Goal: Task Accomplishment & Management: Use online tool/utility

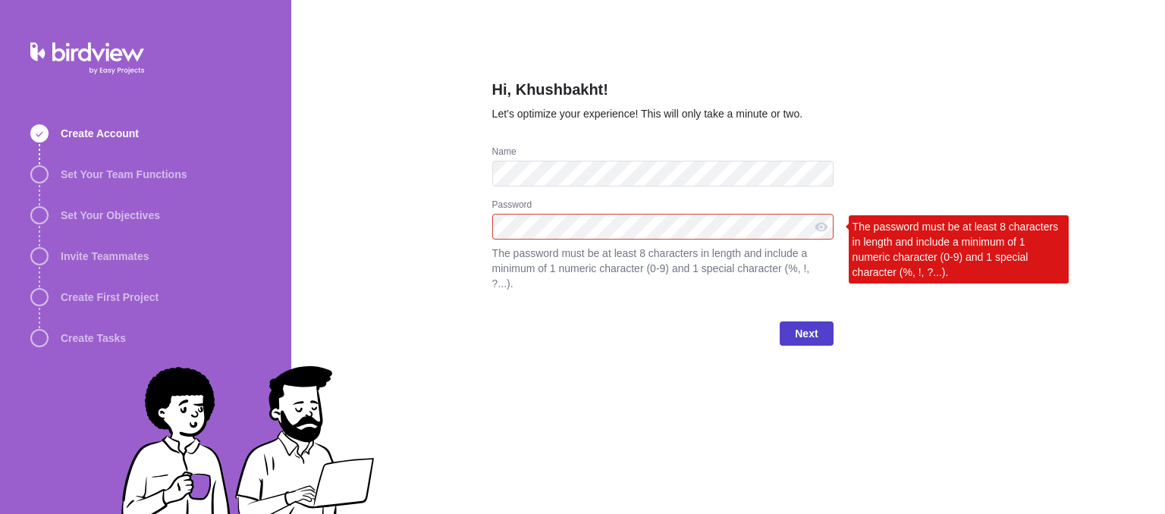
click at [804, 325] on span "Next" at bounding box center [806, 334] width 23 height 18
click at [816, 231] on div at bounding box center [821, 227] width 24 height 26
click at [795, 325] on span "Next" at bounding box center [806, 334] width 23 height 18
click at [816, 325] on span "Next" at bounding box center [806, 334] width 23 height 18
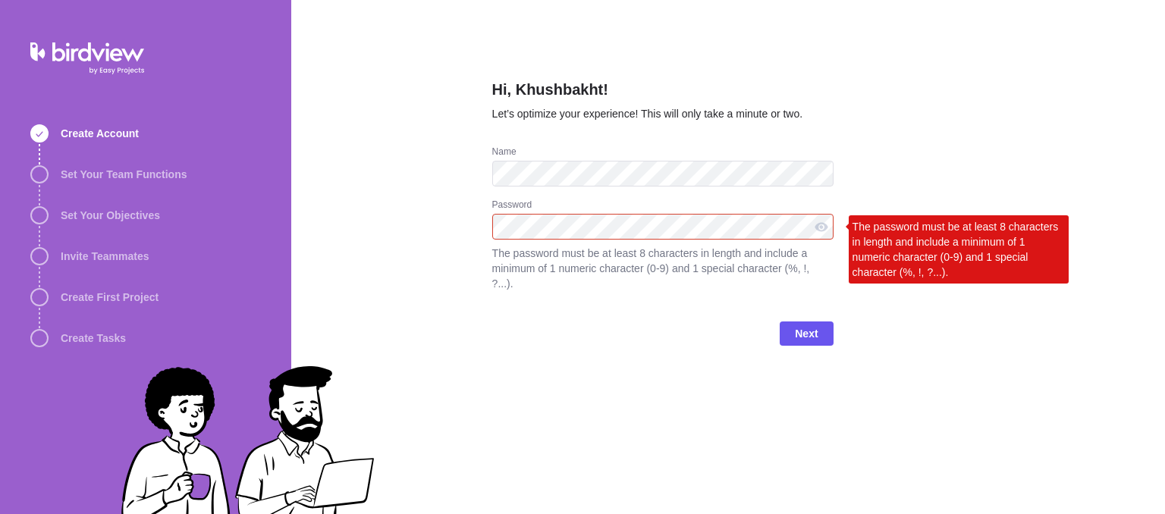
click at [403, 230] on div "Hi, Khushbakht! Let’s optimize your experience! This will only take a minute or…" at bounding box center [728, 257] width 874 height 514
click at [985, 134] on div "Hi, Khushbakht! Let’s optimize your experience! This will only take a minute or…" at bounding box center [728, 257] width 874 height 514
click at [922, 307] on div "Hi, Khushbakht! Let’s optimize your experience! This will only take a minute or…" at bounding box center [728, 257] width 874 height 514
click at [923, 307] on div "Hi, Khushbakht! Let’s optimize your experience! This will only take a minute or…" at bounding box center [728, 257] width 874 height 514
click at [823, 224] on div at bounding box center [821, 227] width 24 height 26
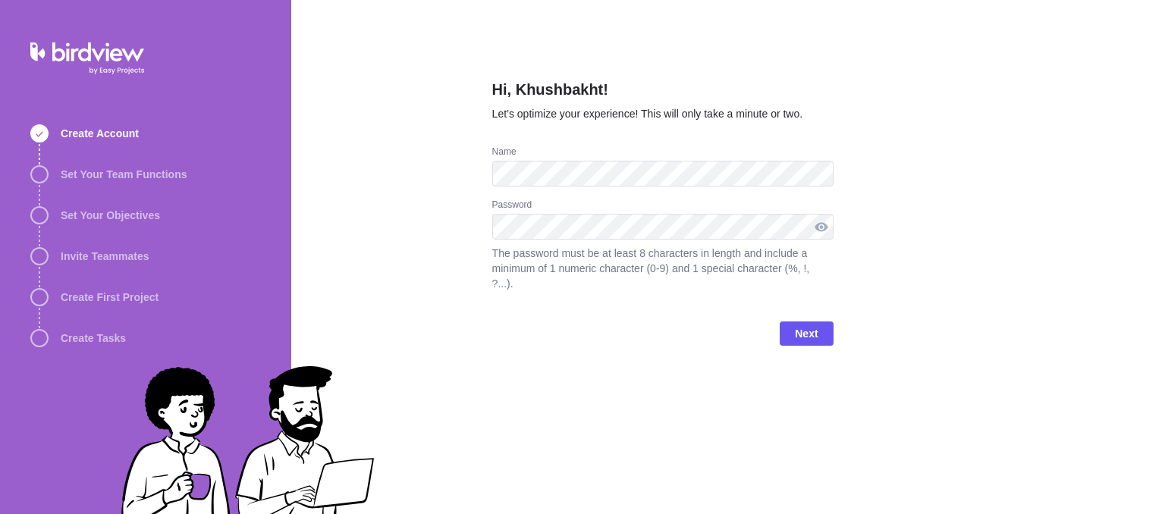
click at [825, 225] on div at bounding box center [821, 227] width 24 height 26
click at [808, 325] on span "Next" at bounding box center [806, 334] width 23 height 18
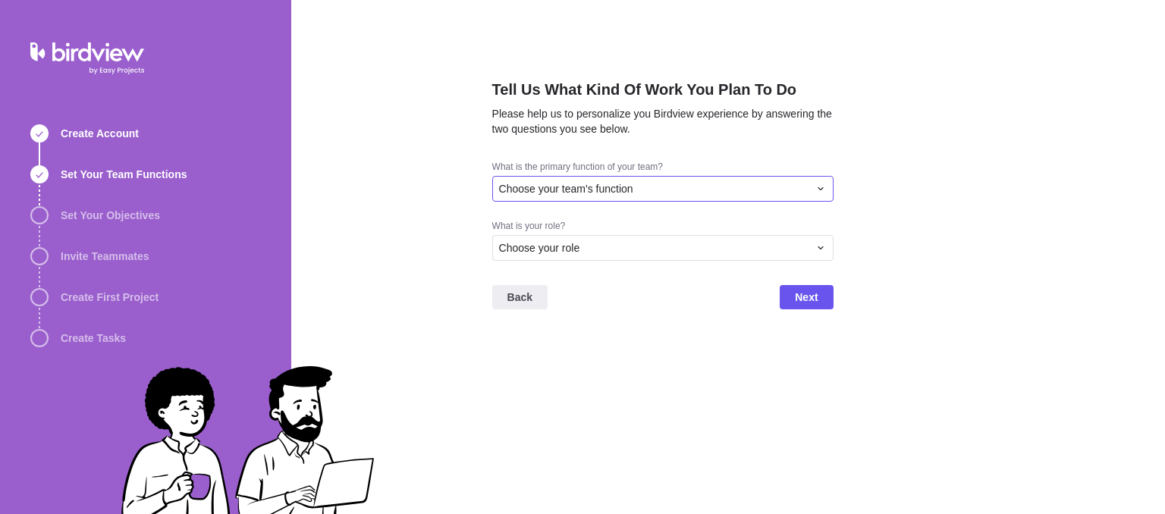
click at [676, 186] on div "Choose your team's function" at bounding box center [653, 188] width 309 height 15
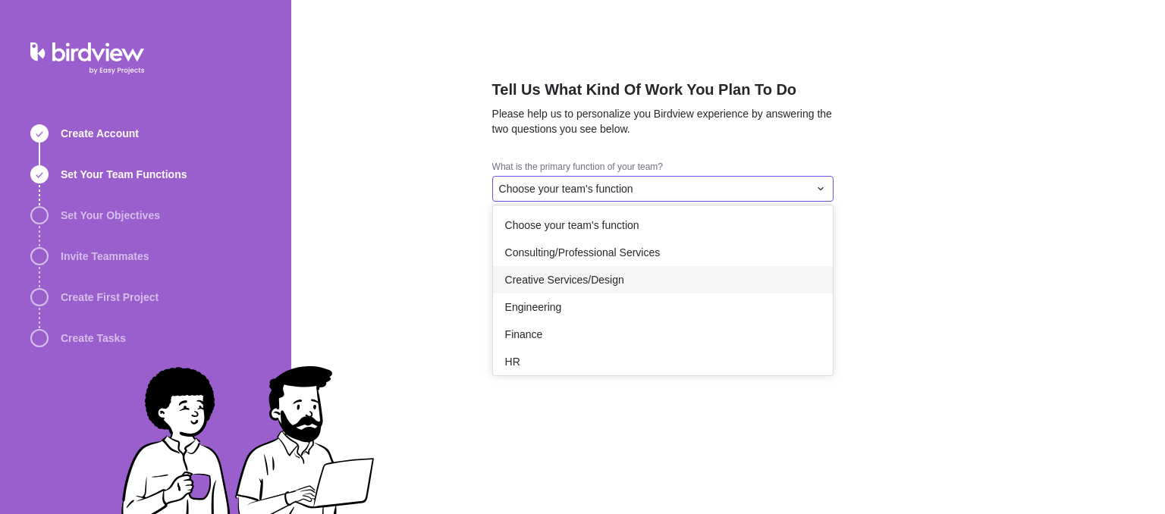
click at [670, 289] on div "Creative Services/Design" at bounding box center [663, 279] width 340 height 27
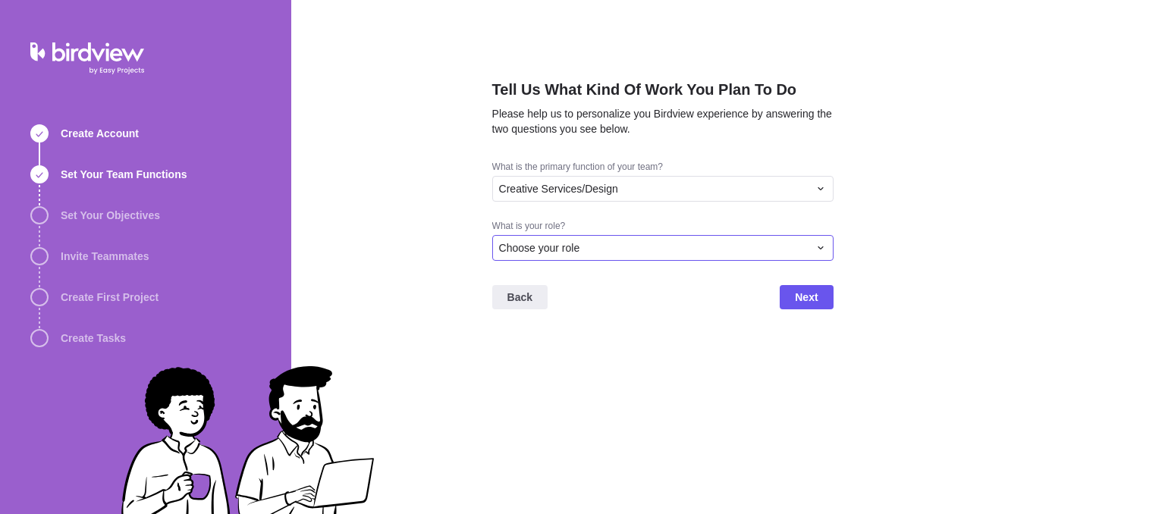
click at [623, 243] on div "Choose your role" at bounding box center [653, 247] width 309 height 15
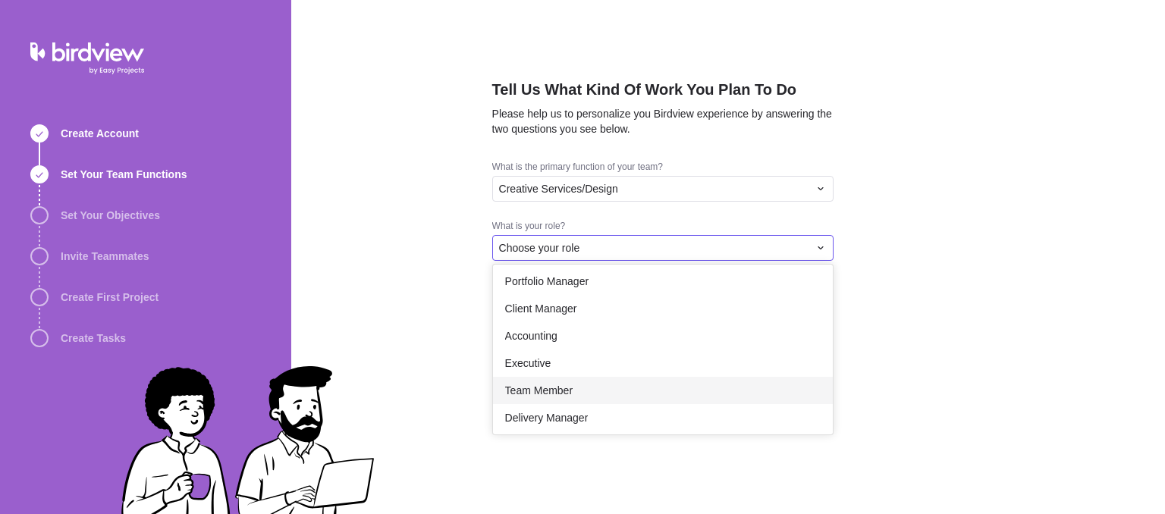
scroll to position [88, 0]
click at [601, 390] on div "Team Member" at bounding box center [663, 387] width 340 height 27
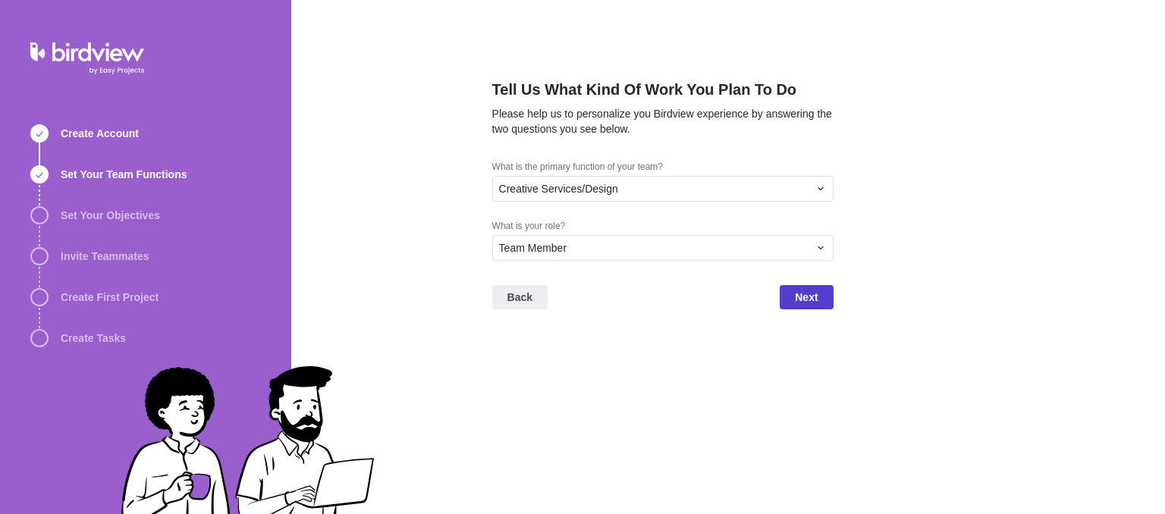
click at [805, 305] on span "Next" at bounding box center [806, 297] width 23 height 18
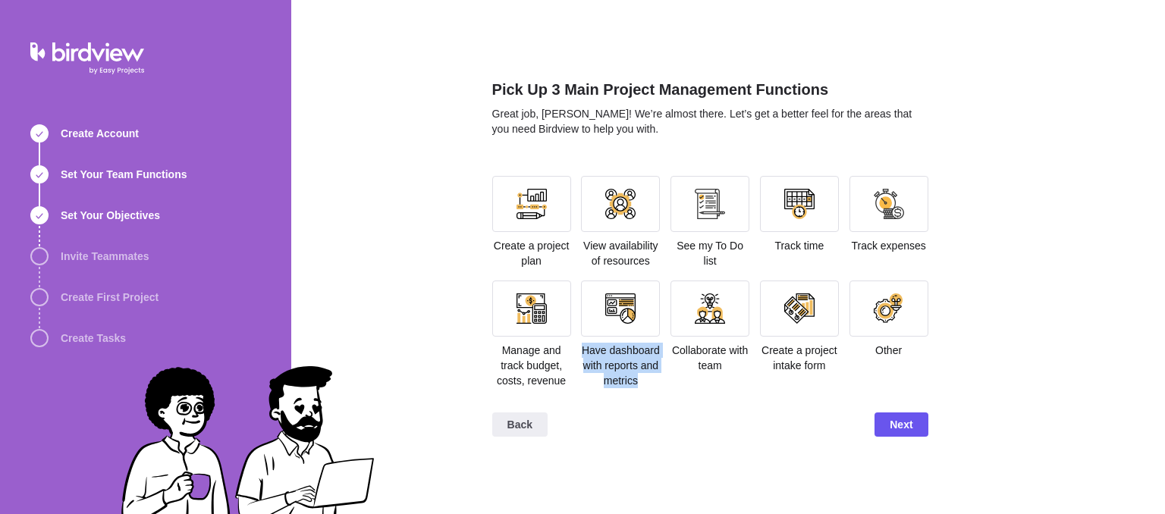
drag, startPoint x: 583, startPoint y: 347, endPoint x: 663, endPoint y: 391, distance: 91.3
click at [663, 391] on section "Create a project plan View availability of resources See my To Do list Track ti…" at bounding box center [710, 288] width 436 height 224
click at [670, 385] on div "Collaborate with team" at bounding box center [709, 341] width 79 height 120
click at [550, 211] on div at bounding box center [531, 204] width 79 height 56
drag, startPoint x: 496, startPoint y: 353, endPoint x: 588, endPoint y: 380, distance: 96.2
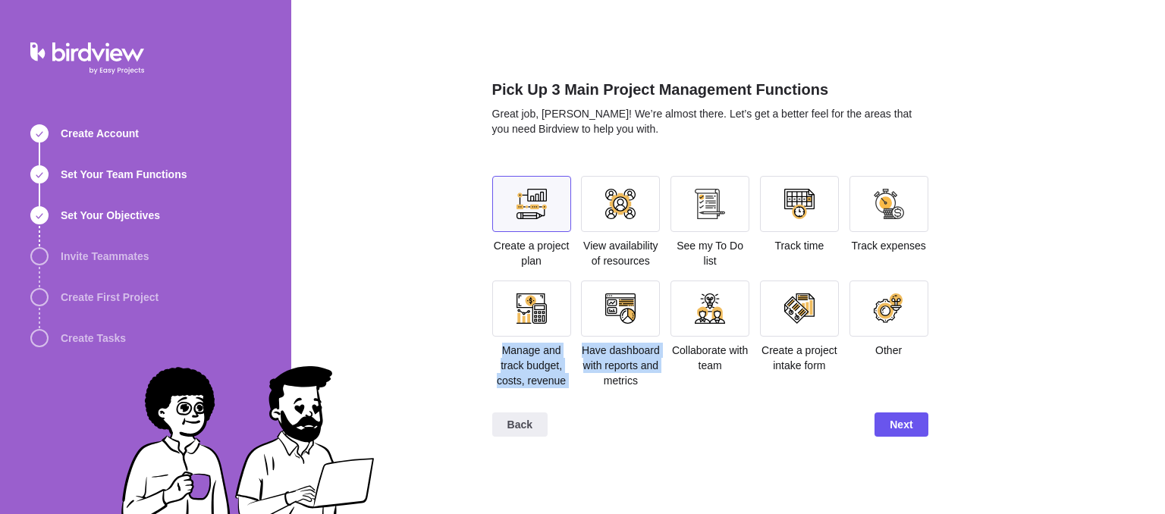
click at [588, 380] on section "Create a project plan View availability of resources See my To Do list Track ti…" at bounding box center [710, 288] width 436 height 224
click at [550, 378] on span "Manage and track budget, costs, revenue" at bounding box center [531, 365] width 69 height 42
click at [516, 296] on div at bounding box center [531, 308] width 30 height 30
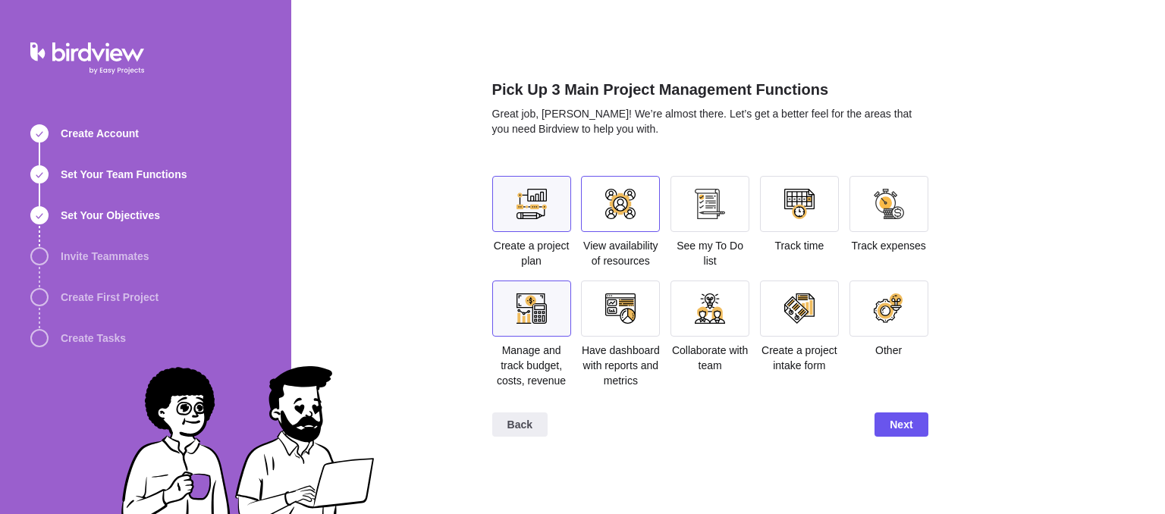
click at [630, 217] on div at bounding box center [620, 204] width 30 height 30
click at [613, 306] on div at bounding box center [620, 308] width 30 height 30
click at [889, 420] on span "Next" at bounding box center [900, 425] width 23 height 18
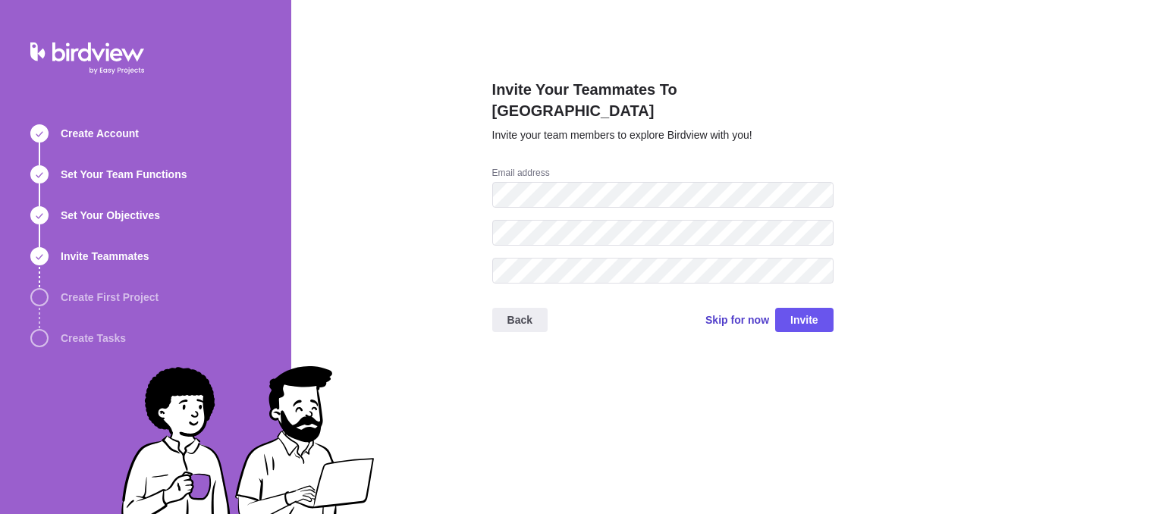
click at [728, 312] on span "Skip for now" at bounding box center [737, 319] width 64 height 15
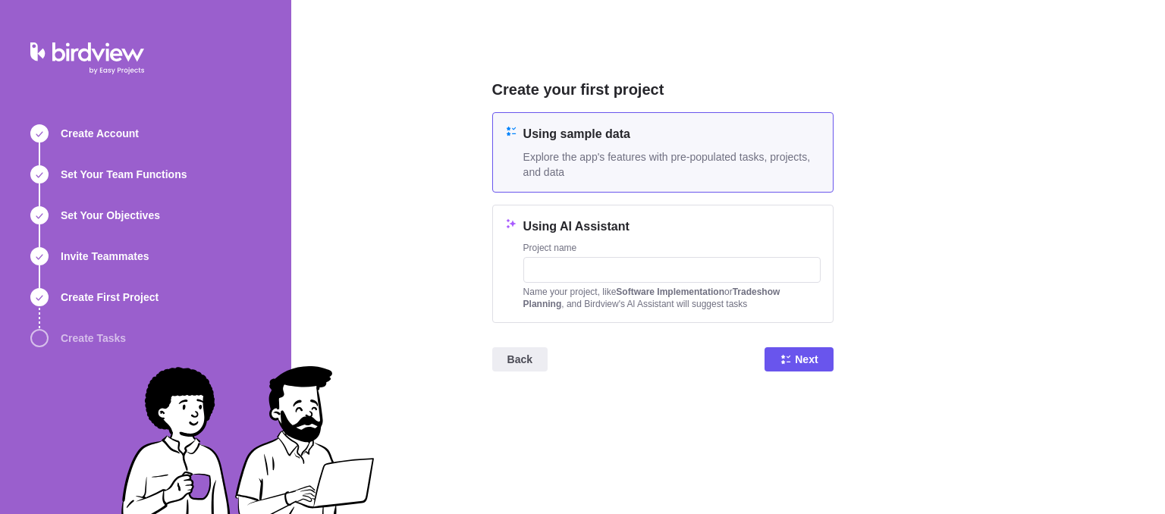
click at [528, 365] on span "Back" at bounding box center [519, 359] width 25 height 18
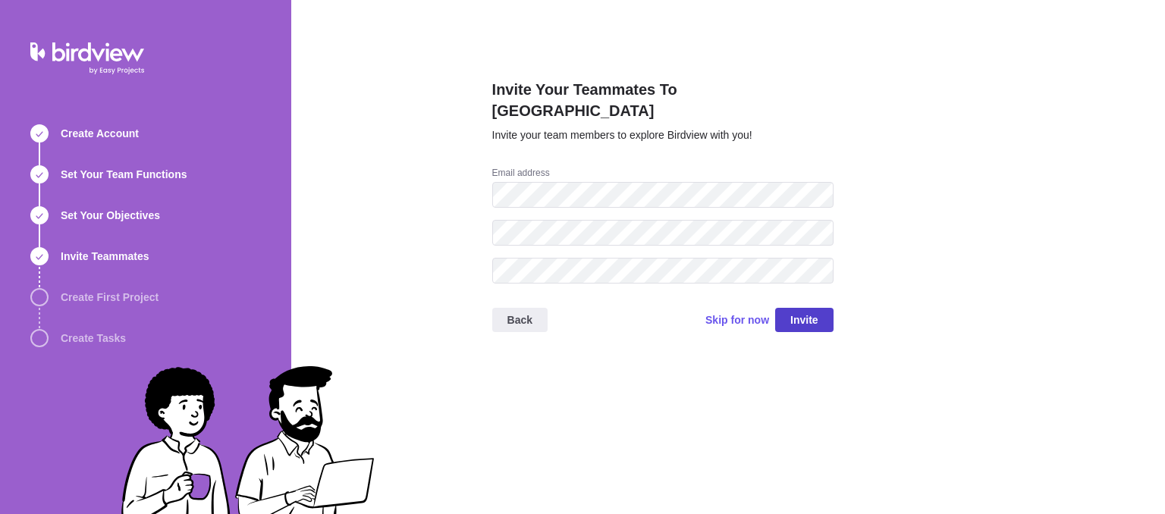
click at [810, 311] on span "Invite" at bounding box center [804, 320] width 28 height 18
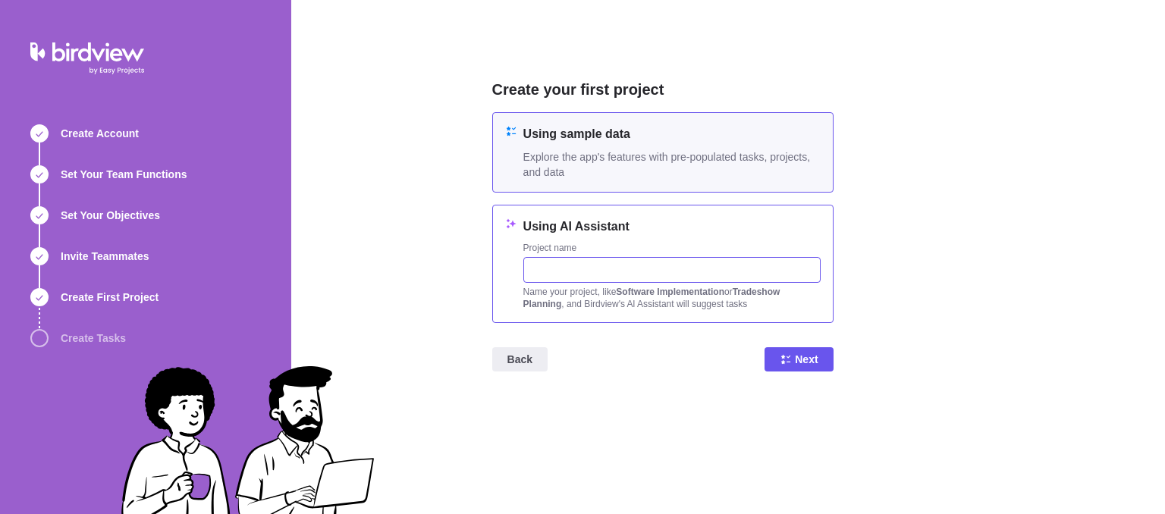
click at [595, 271] on input "text" at bounding box center [671, 270] width 297 height 26
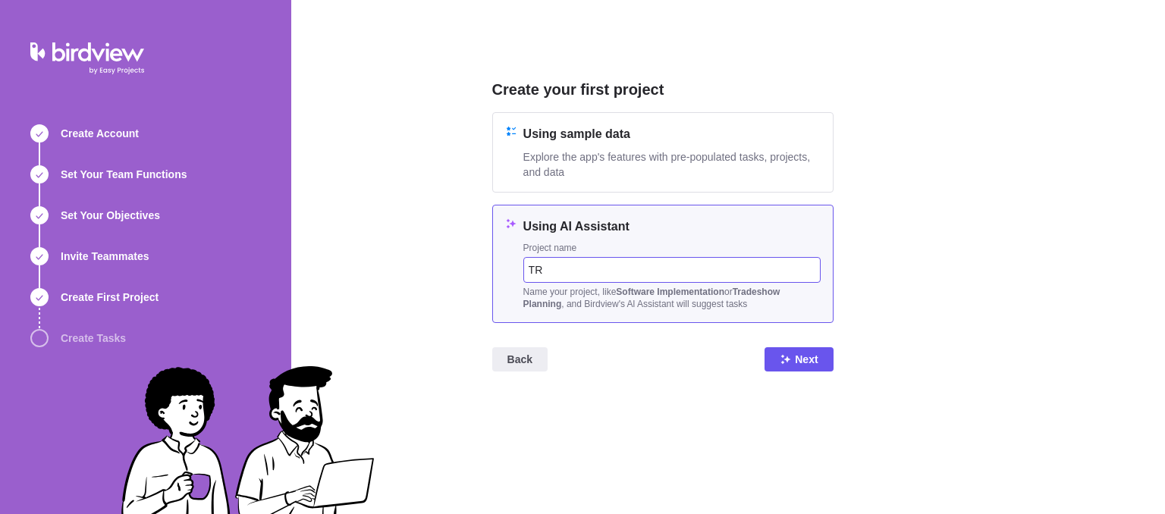
type input "T"
type input "DG Portal Trial"
click at [786, 364] on icon at bounding box center [785, 359] width 12 height 12
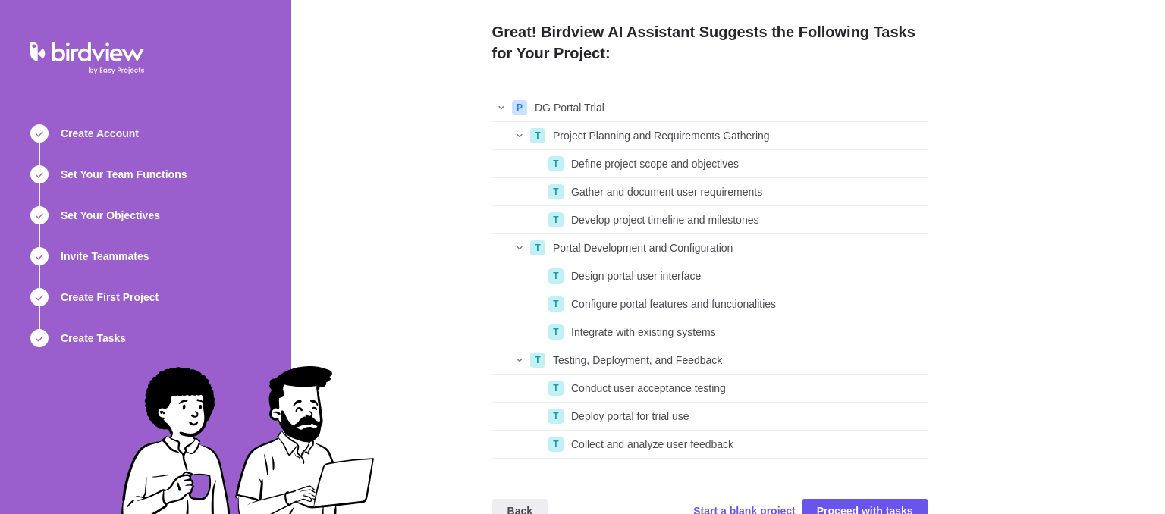
scroll to position [55, 0]
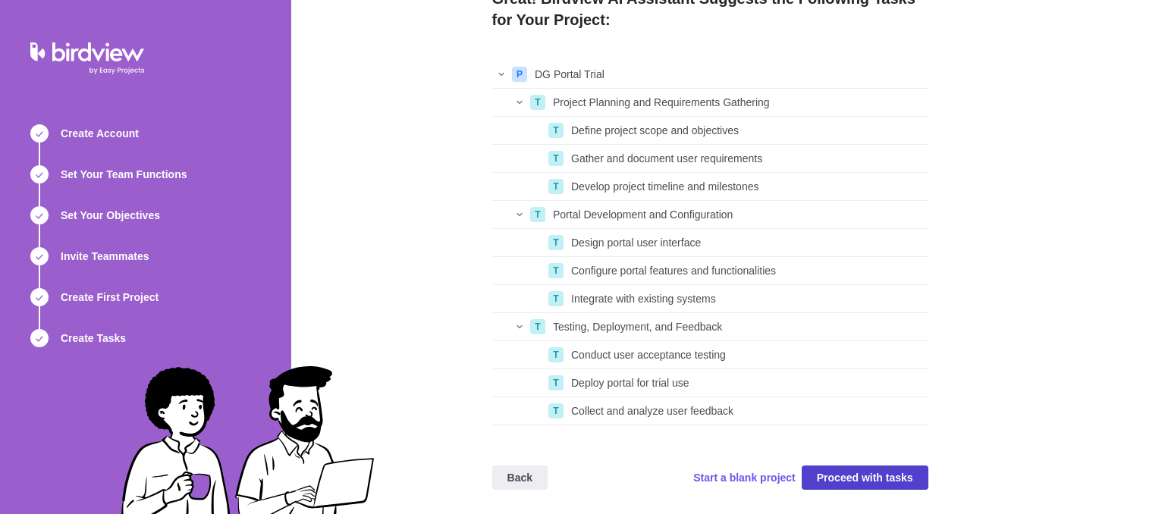
click at [871, 479] on span "Proceed with tasks" at bounding box center [865, 478] width 96 height 18
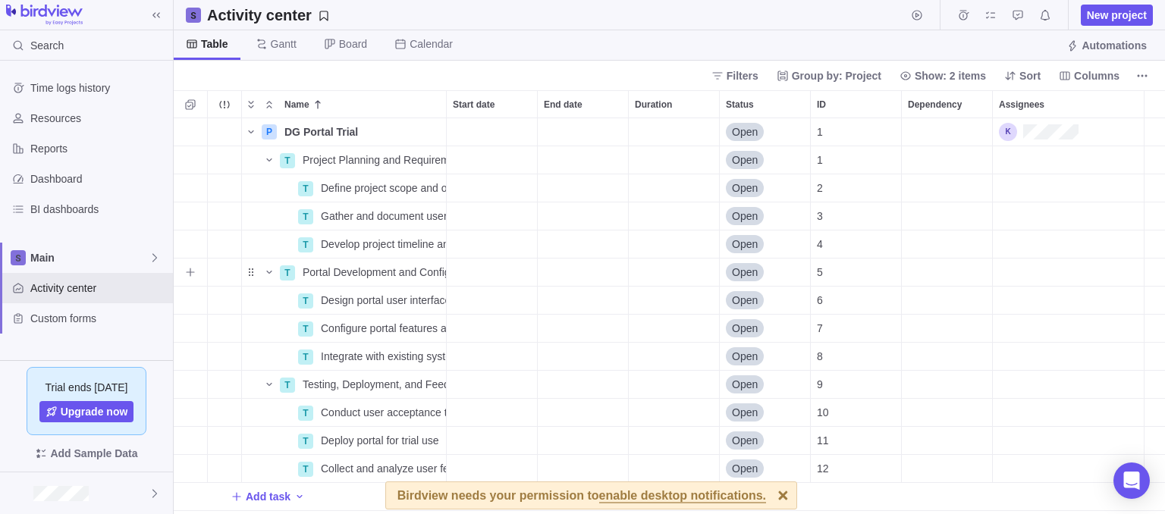
scroll to position [384, 980]
click at [319, 160] on span "Project Planning and Requirements Gathering" at bounding box center [374, 159] width 143 height 15
click at [283, 158] on div "Name Start date End date Duration Status ID Dependency Assignees P DG Portal Tr…" at bounding box center [669, 302] width 991 height 424
click at [273, 156] on icon "Name" at bounding box center [269, 160] width 12 height 12
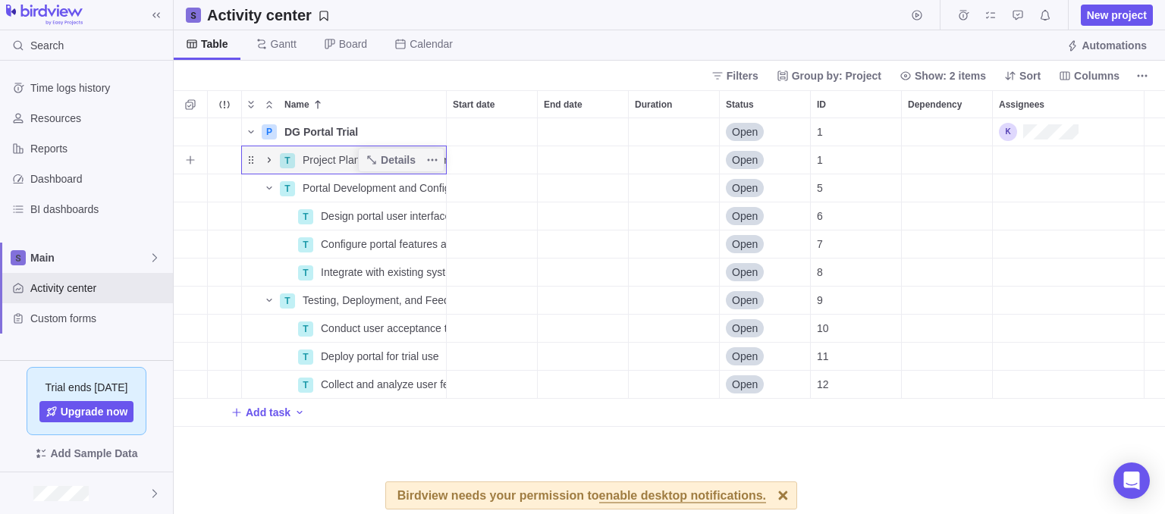
click at [272, 156] on icon "Name" at bounding box center [269, 160] width 12 height 12
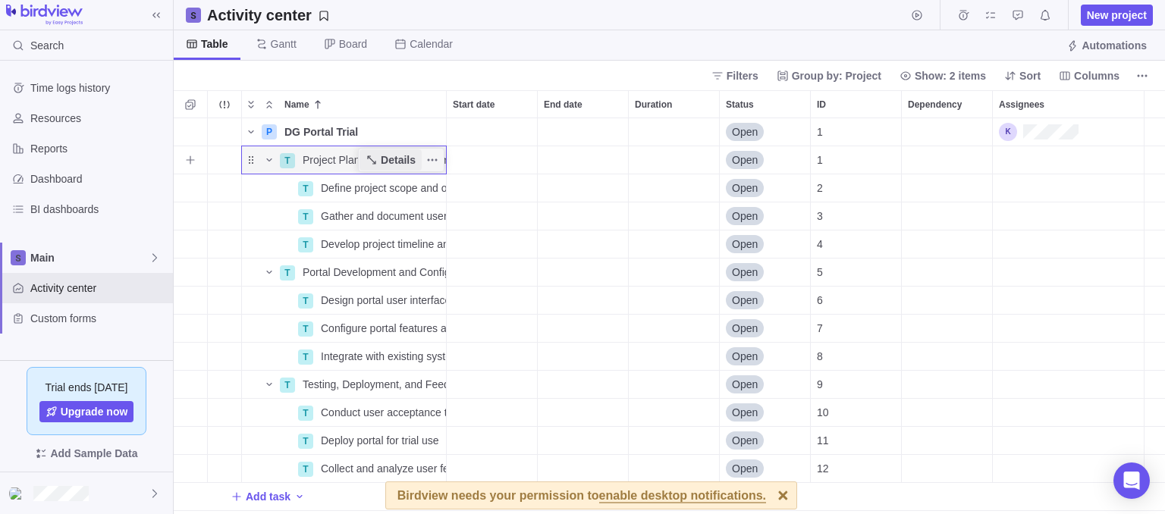
click at [385, 162] on span "Details" at bounding box center [398, 159] width 35 height 15
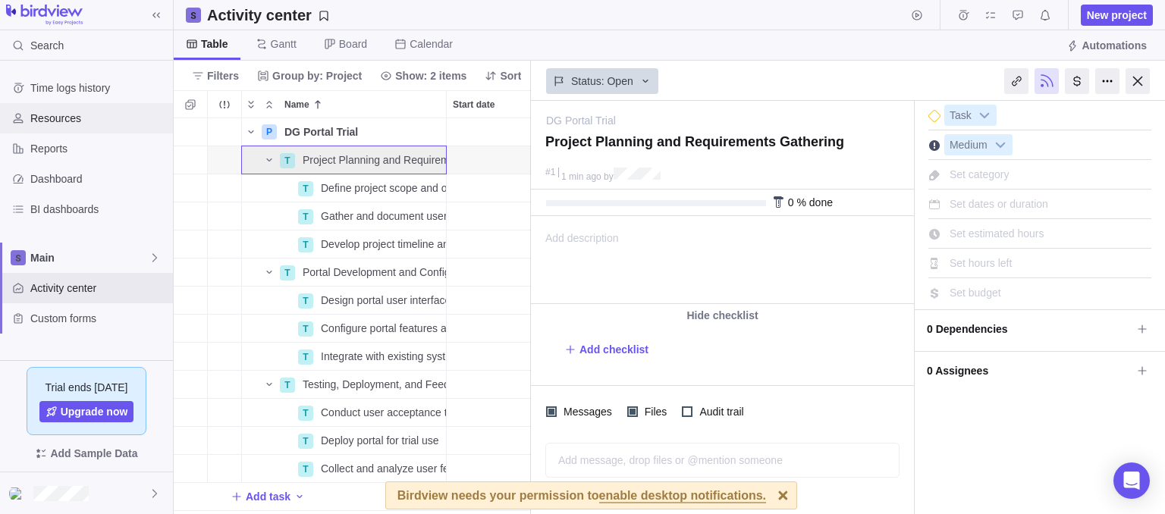
click at [83, 125] on span "Resources" at bounding box center [98, 118] width 136 height 15
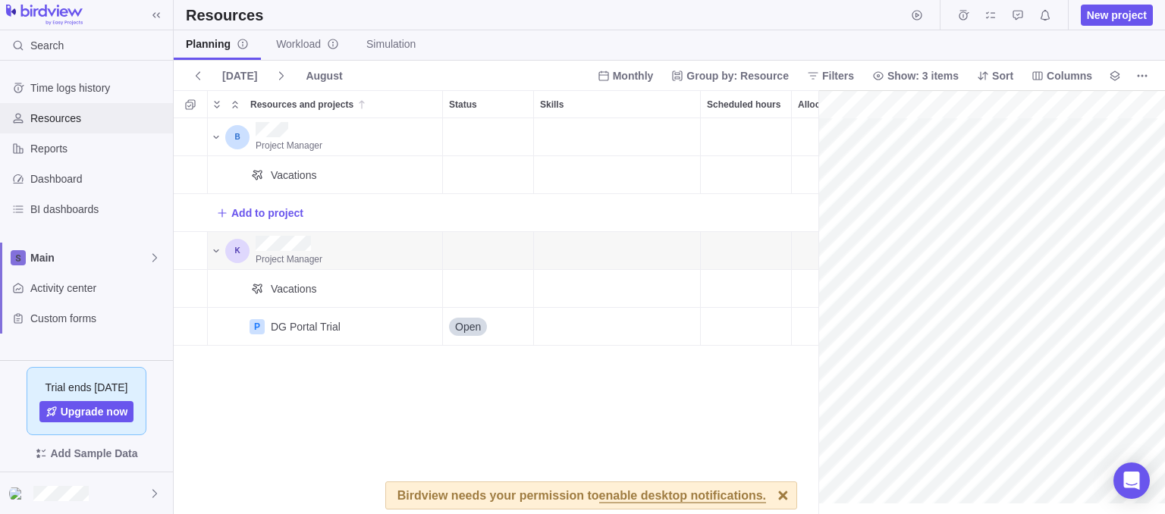
scroll to position [0, 66]
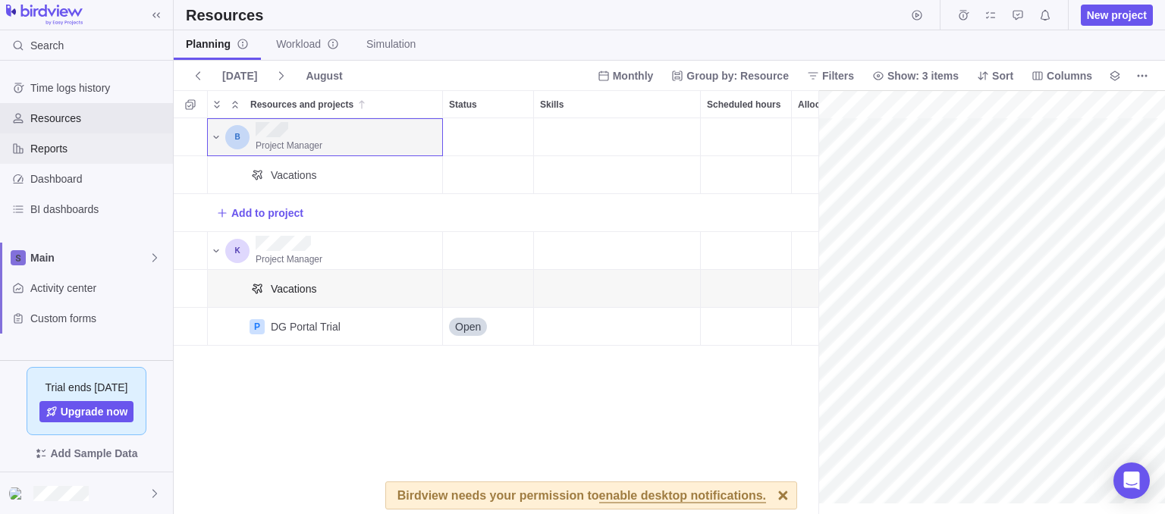
click at [50, 157] on div "Reports" at bounding box center [86, 148] width 173 height 30
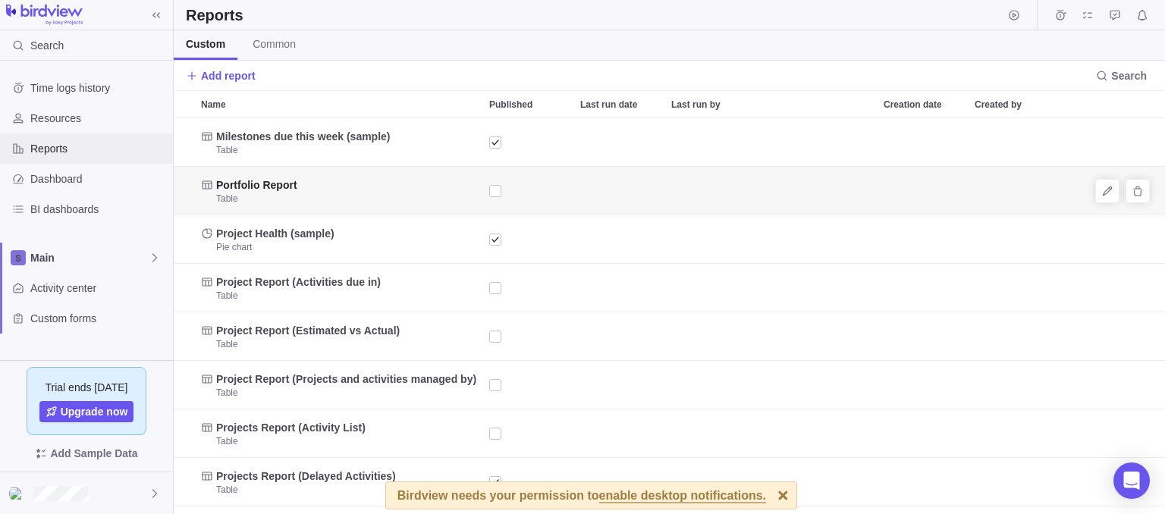
scroll to position [384, 980]
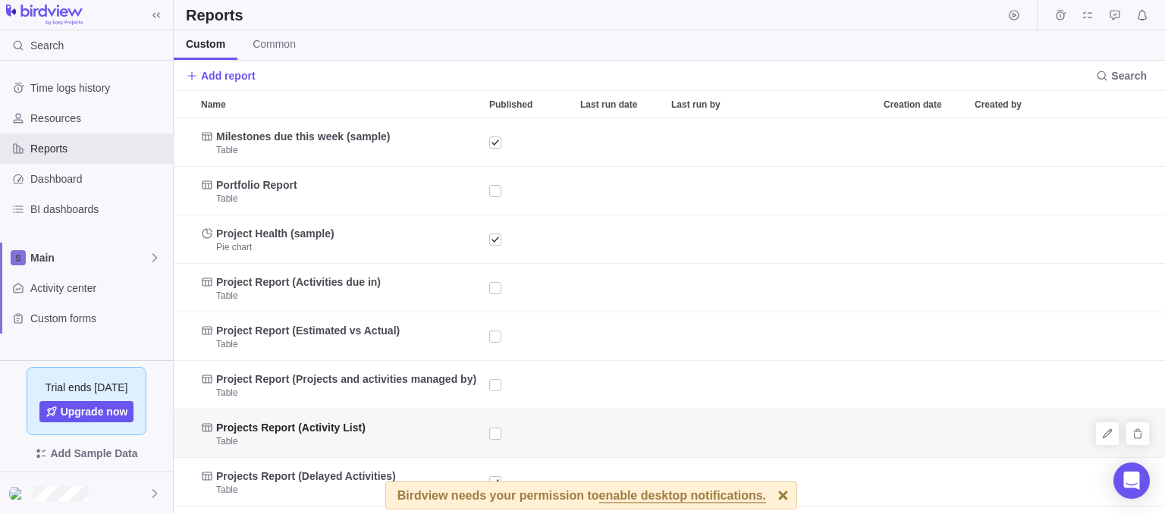
drag, startPoint x: 325, startPoint y: 422, endPoint x: 368, endPoint y: 431, distance: 43.6
click at [770, 492] on div at bounding box center [783, 495] width 27 height 27
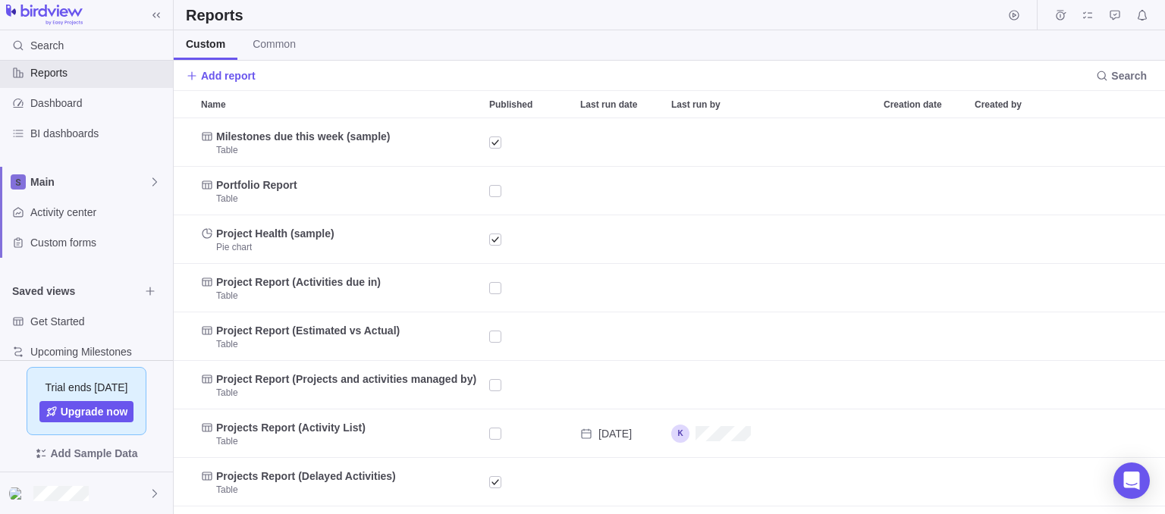
scroll to position [94, 0]
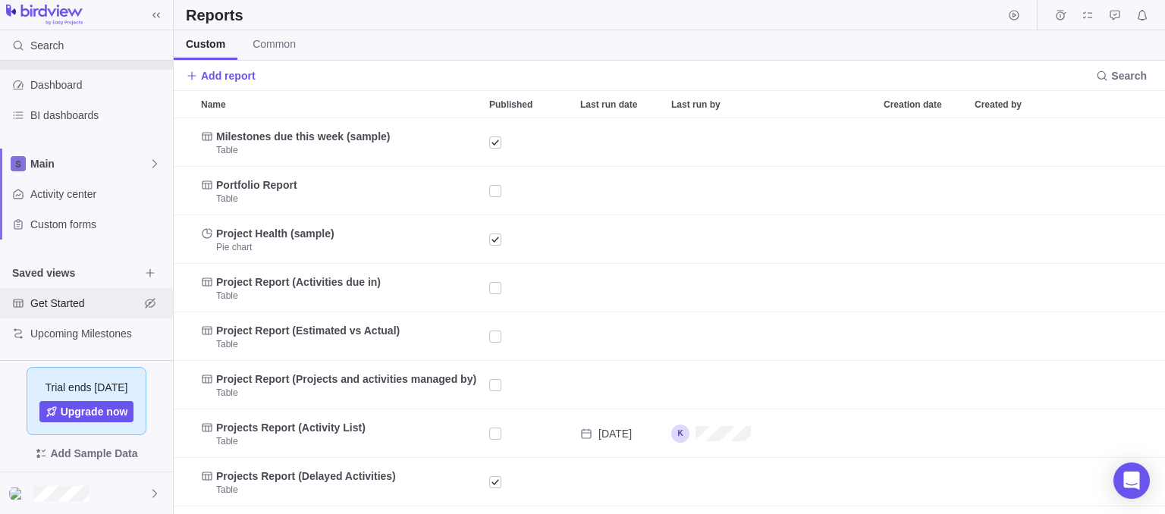
click at [73, 308] on span "Get Started" at bounding box center [84, 303] width 109 height 15
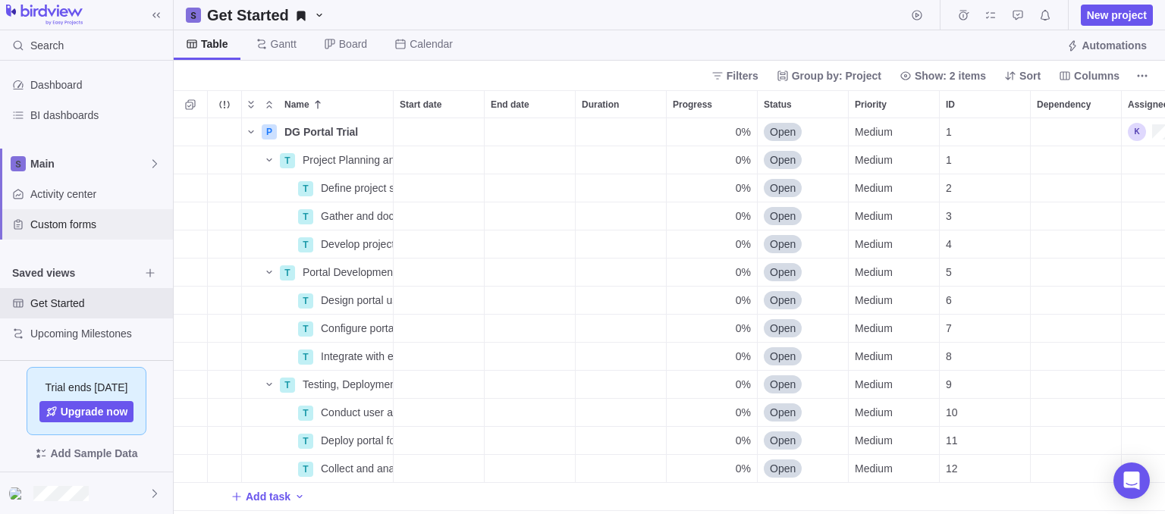
click at [67, 222] on span "Custom forms" at bounding box center [98, 224] width 136 height 15
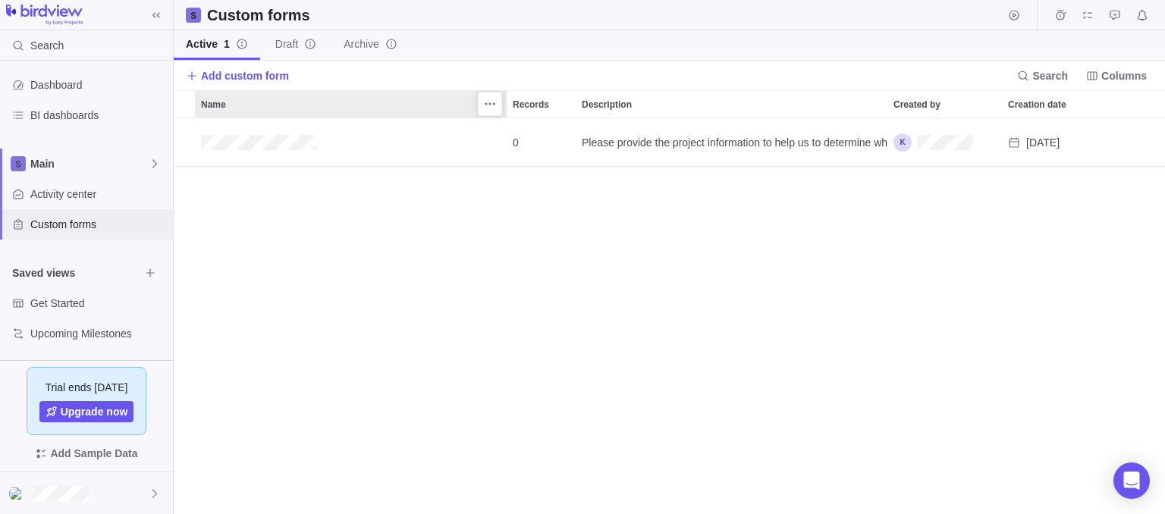
scroll to position [384, 980]
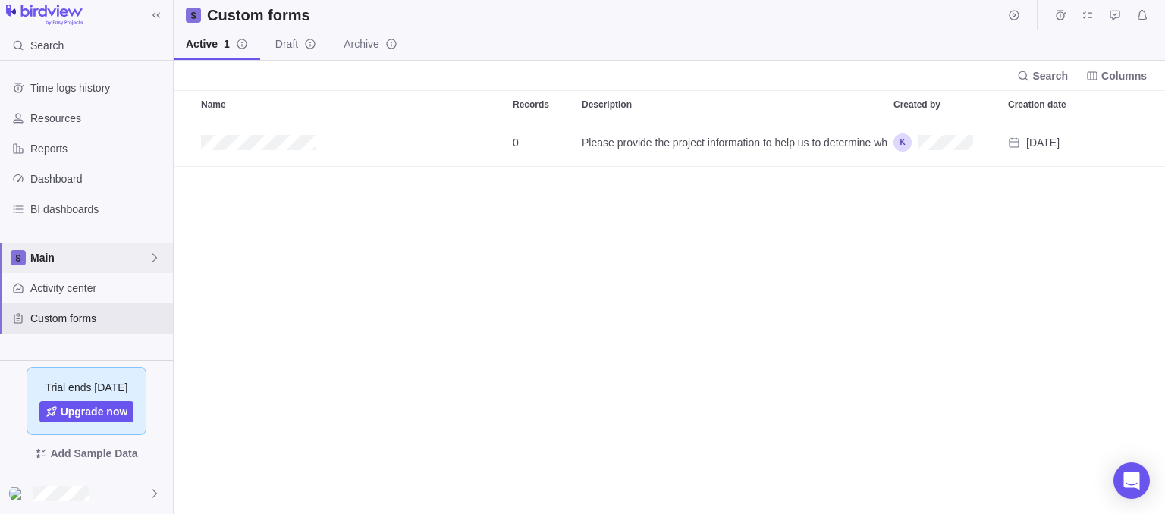
scroll to position [384, 980]
click at [88, 86] on span "Time logs history" at bounding box center [98, 87] width 136 height 15
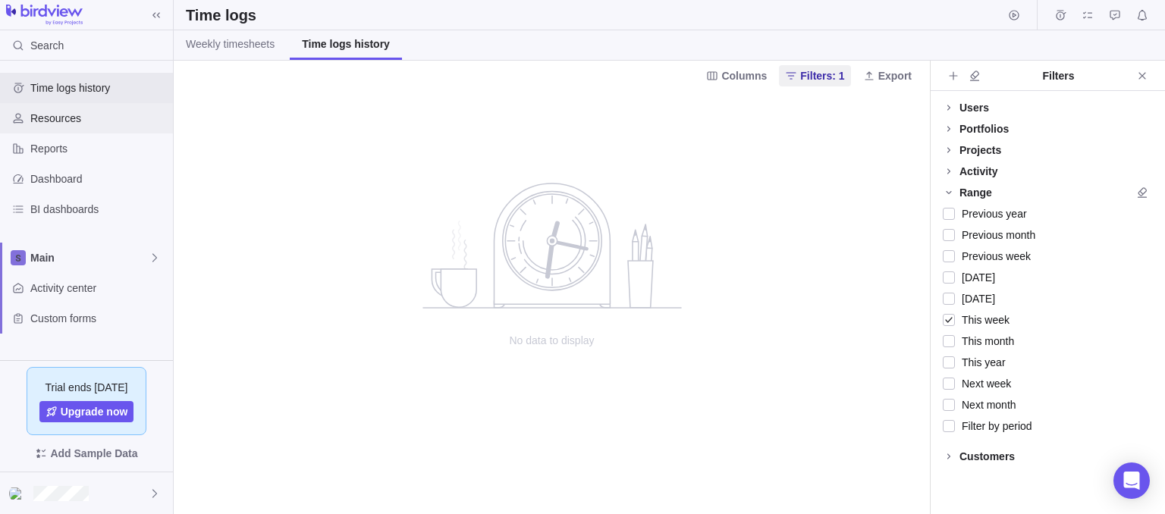
click at [77, 114] on span "Resources" at bounding box center [98, 118] width 136 height 15
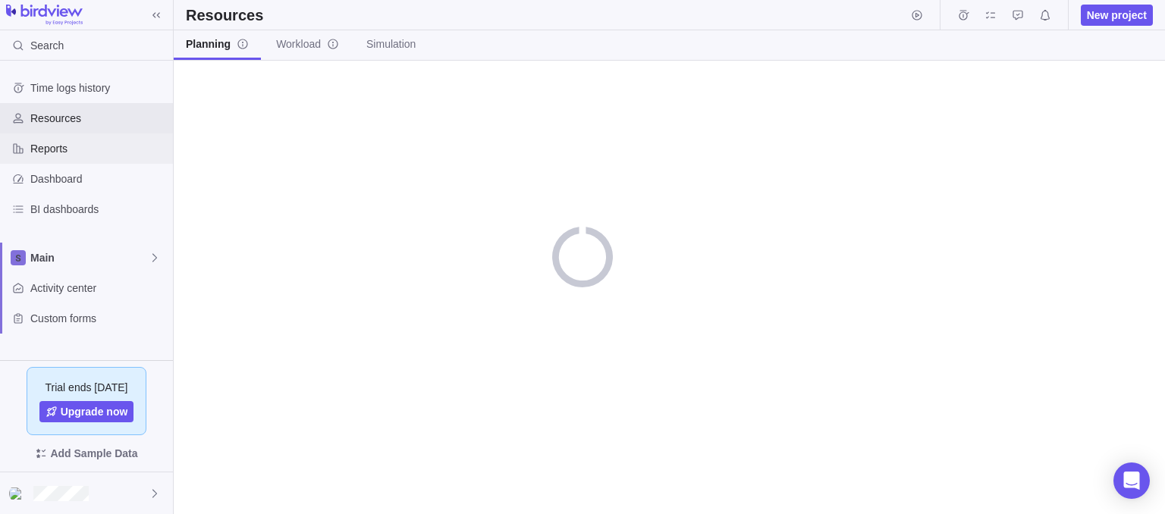
click at [96, 150] on span "Reports" at bounding box center [98, 148] width 136 height 15
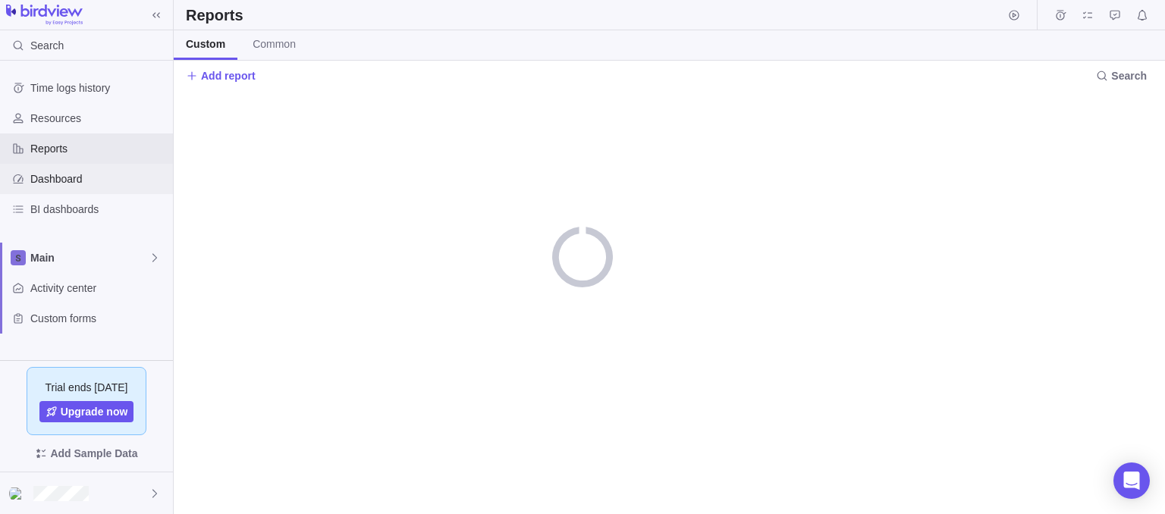
click at [106, 184] on span "Dashboard" at bounding box center [98, 178] width 136 height 15
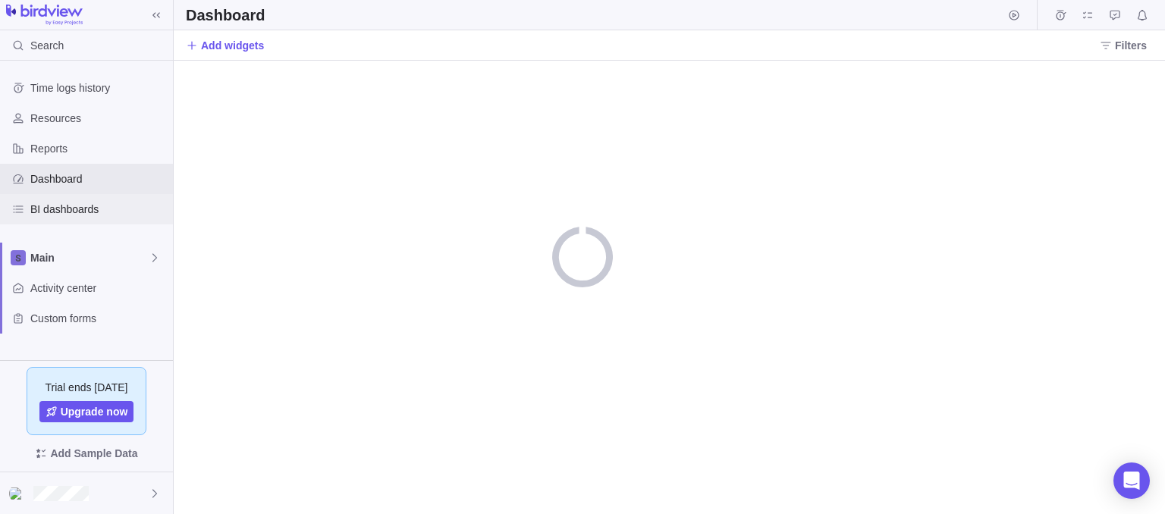
click at [107, 212] on span "BI dashboards" at bounding box center [98, 209] width 136 height 15
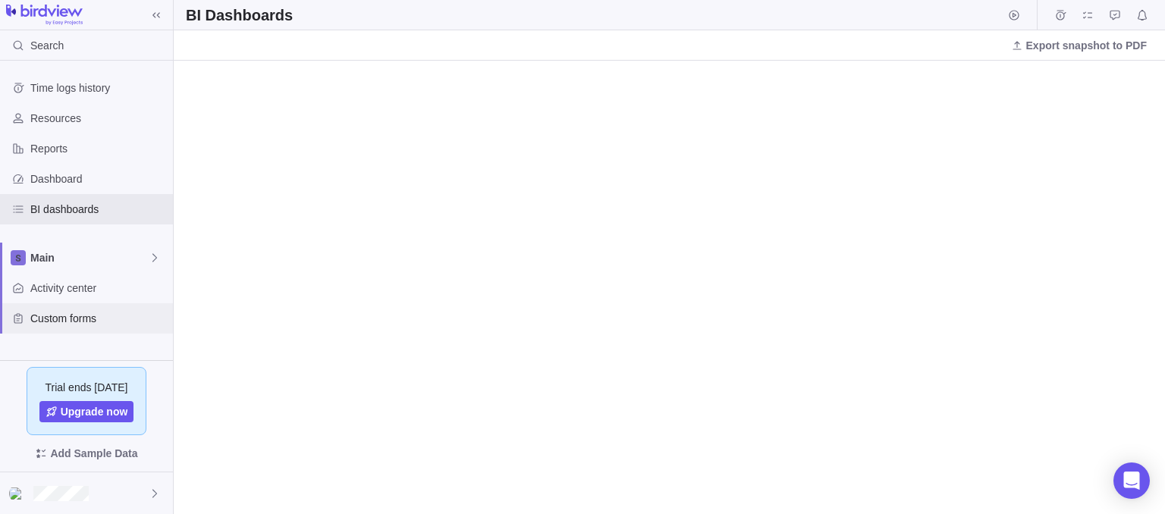
click at [96, 323] on span "Custom forms" at bounding box center [98, 318] width 136 height 15
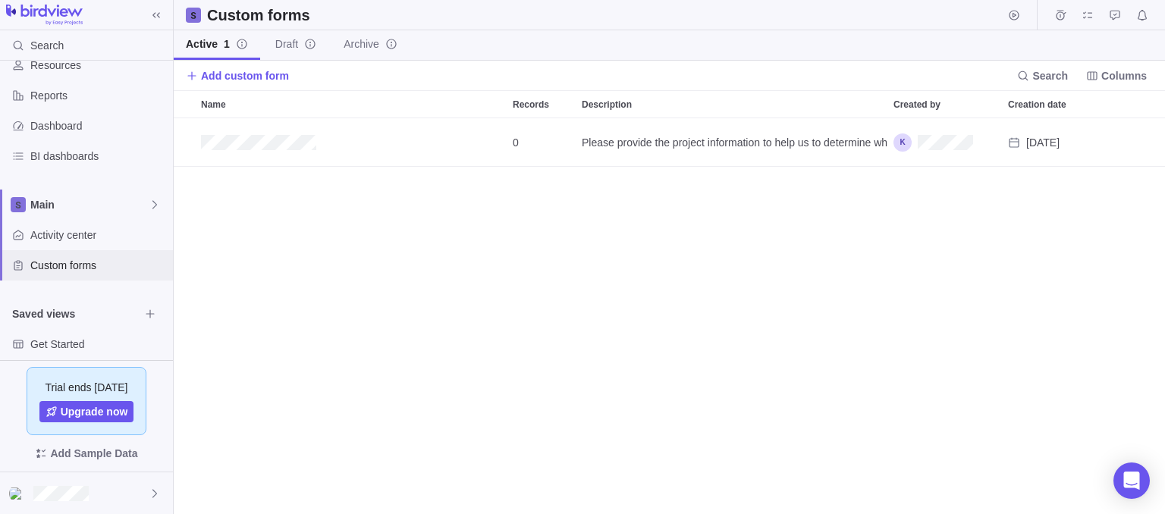
scroll to position [94, 0]
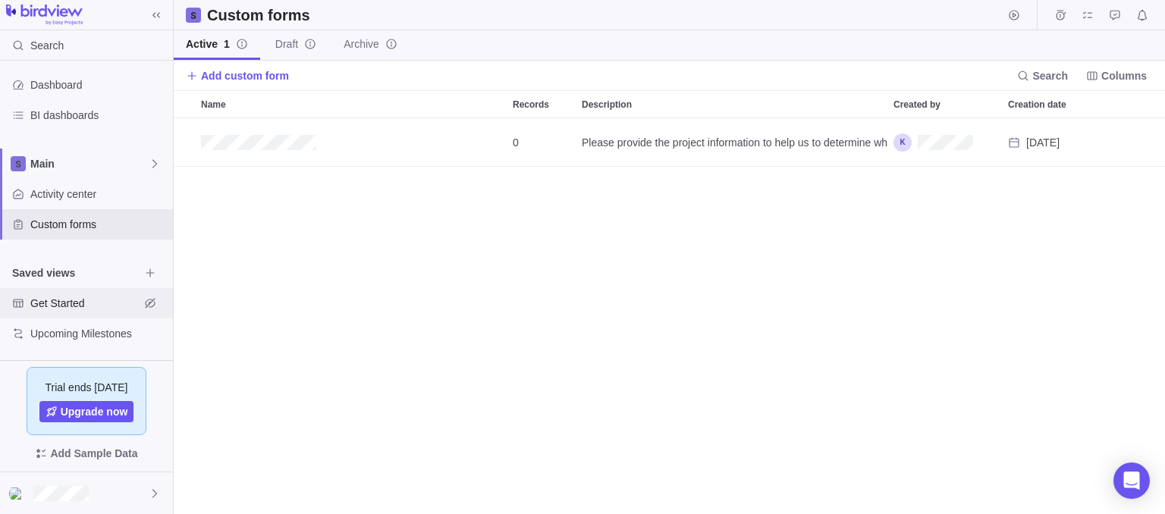
click at [83, 304] on span "Get Started" at bounding box center [84, 303] width 109 height 15
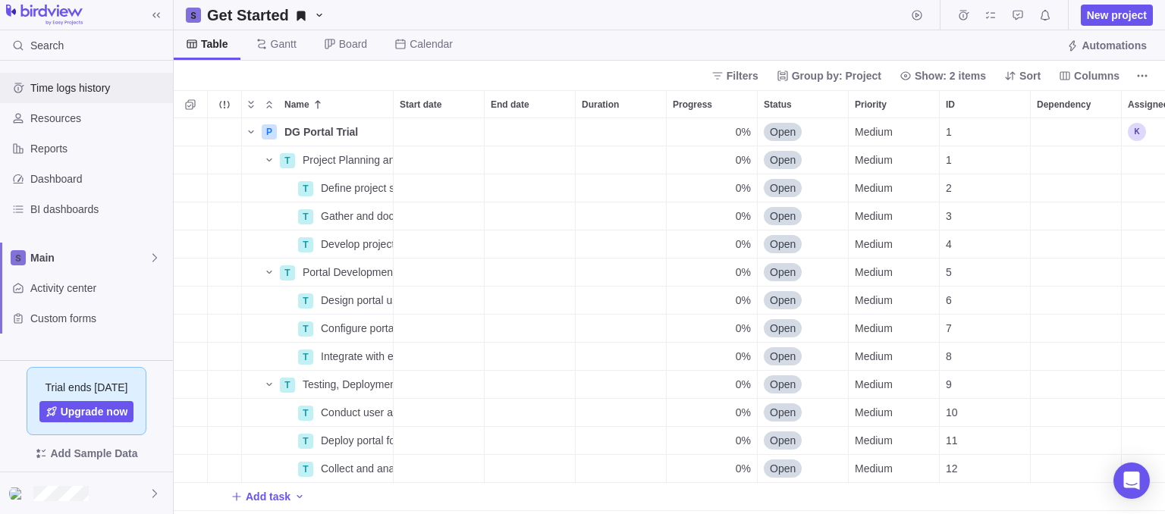
click at [73, 86] on span "Time logs history" at bounding box center [98, 87] width 136 height 15
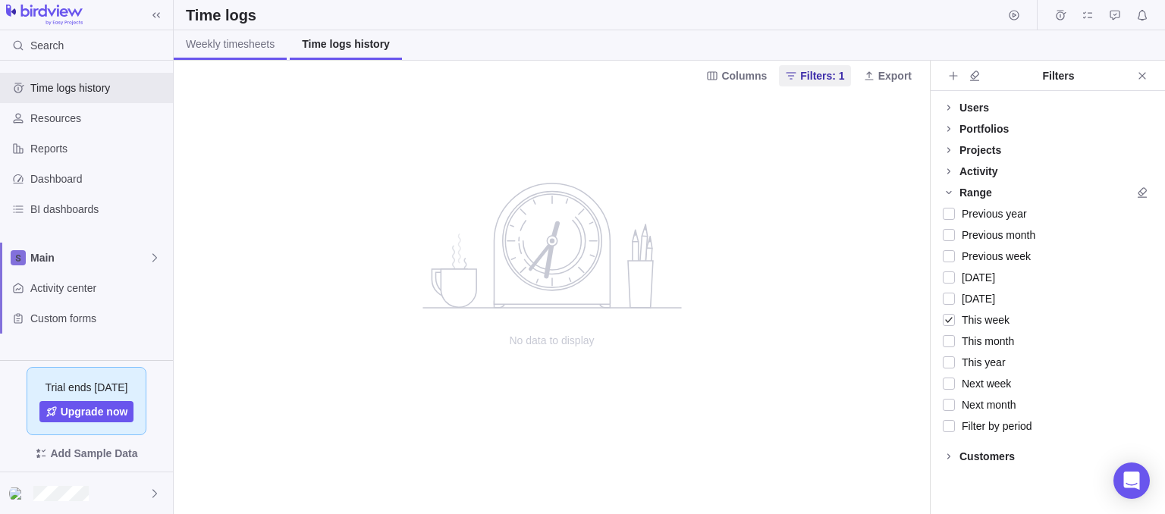
click at [240, 52] on link "Weekly timesheets" at bounding box center [230, 45] width 113 height 30
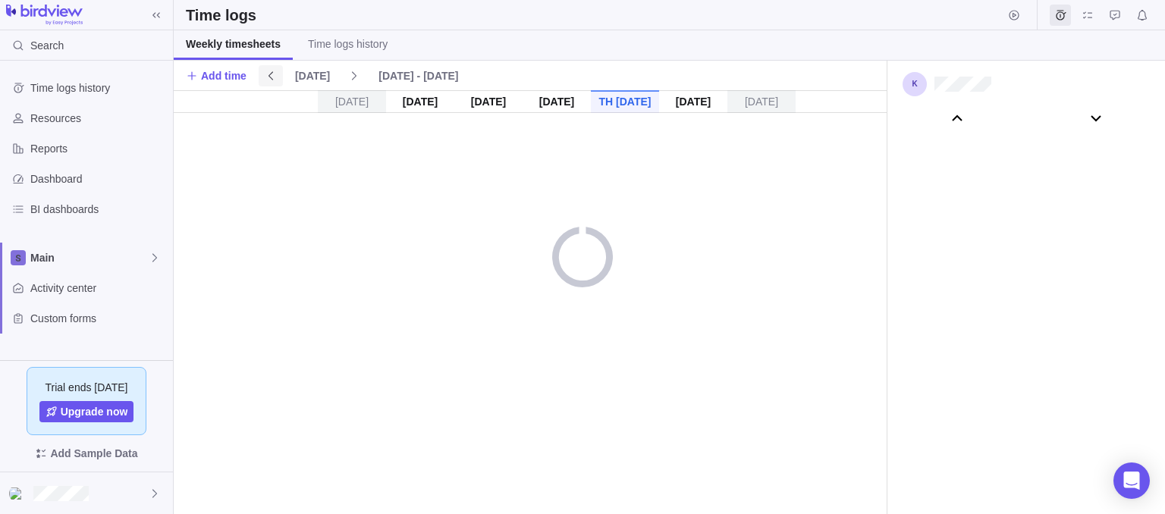
scroll to position [84400, 0]
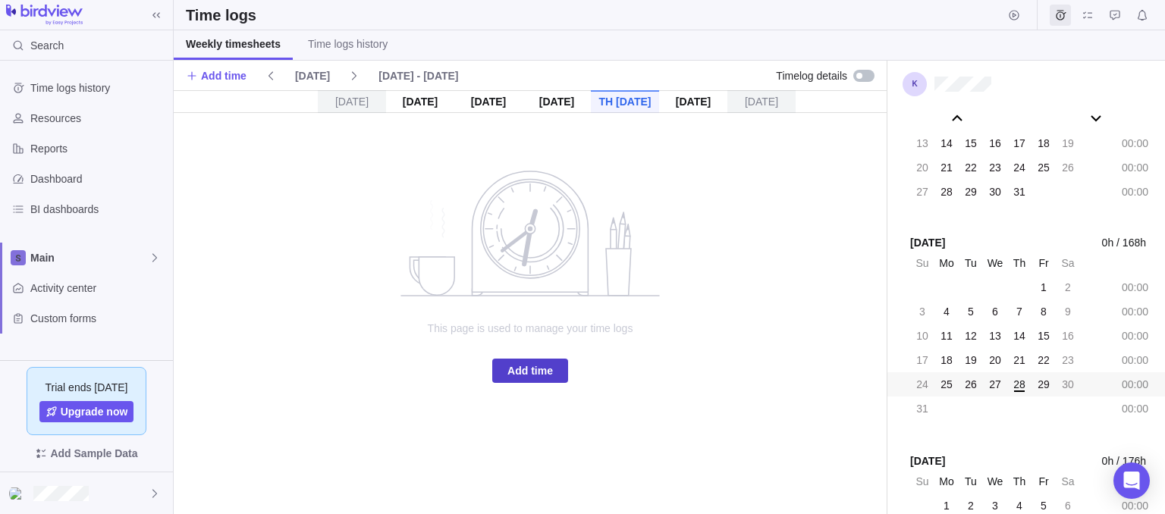
click at [525, 375] on span "Add time" at bounding box center [529, 371] width 45 height 18
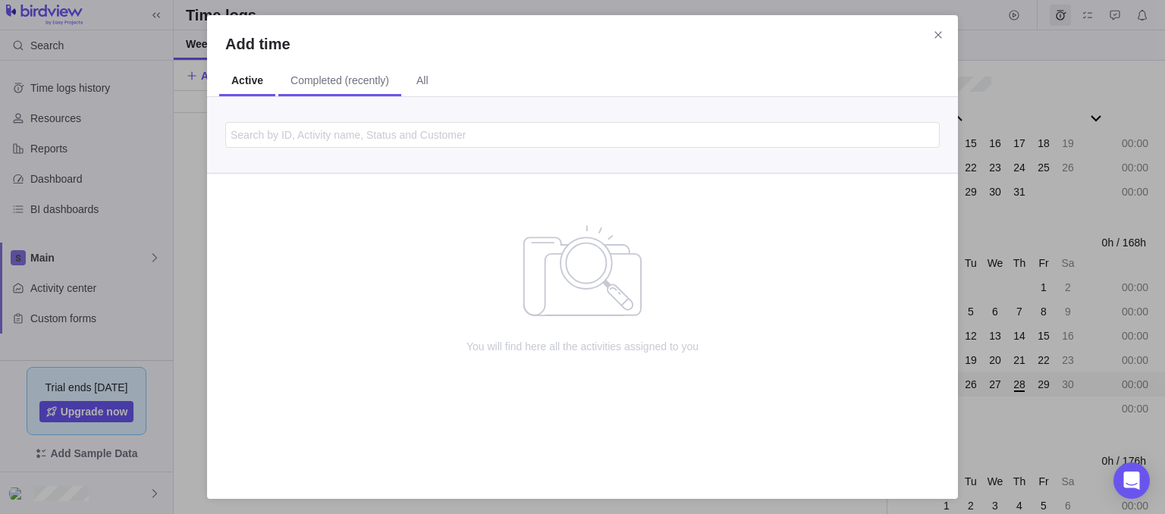
click at [331, 83] on span "Completed (recently)" at bounding box center [339, 80] width 99 height 15
click at [237, 93] on span "Active" at bounding box center [245, 82] width 53 height 30
click at [305, 134] on input "Add time" at bounding box center [582, 135] width 714 height 26
type input "d"
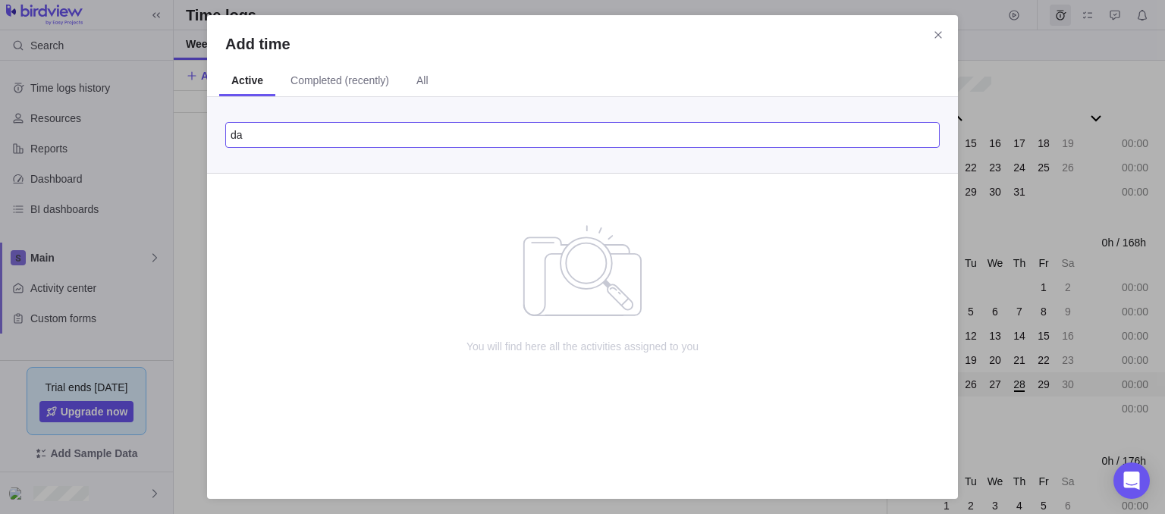
type input "d"
type input "T"
click at [937, 37] on icon "Close" at bounding box center [938, 35] width 12 height 12
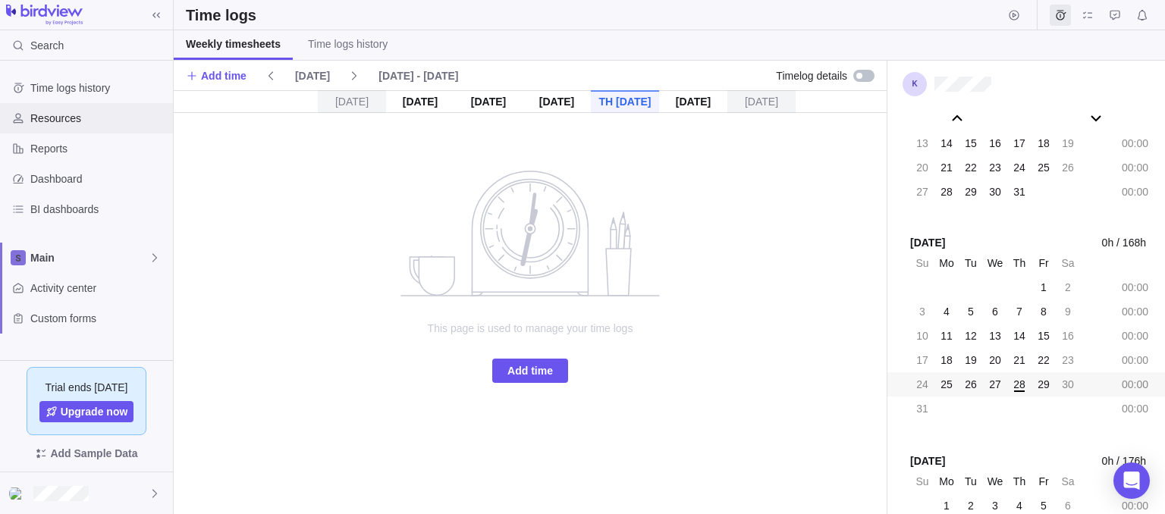
click at [61, 130] on div "Resources" at bounding box center [86, 118] width 173 height 30
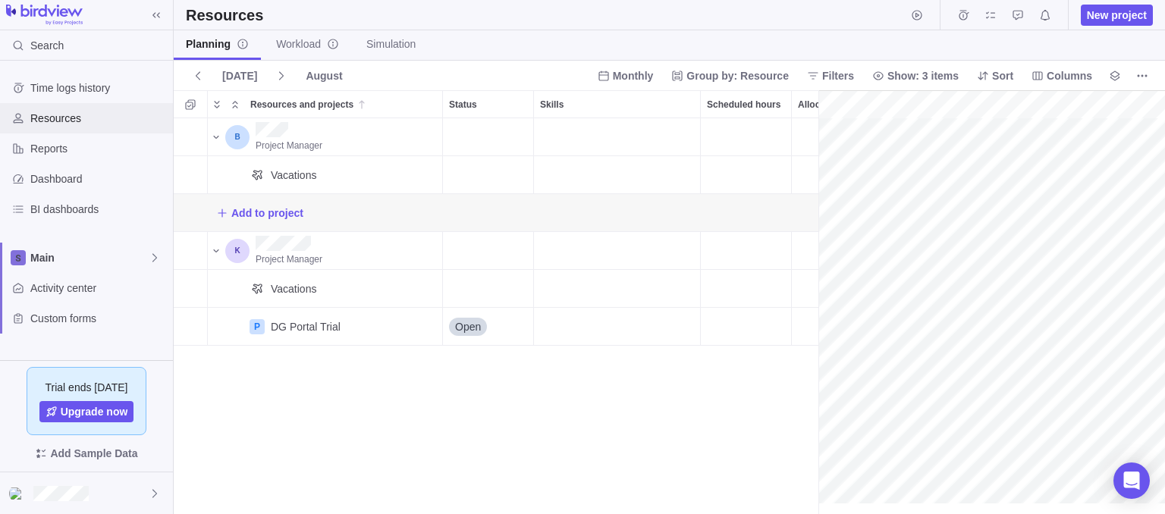
scroll to position [0, 66]
drag, startPoint x: 825, startPoint y: 237, endPoint x: 644, endPoint y: 251, distance: 181.7
click at [36, 161] on div "Reports" at bounding box center [86, 148] width 173 height 30
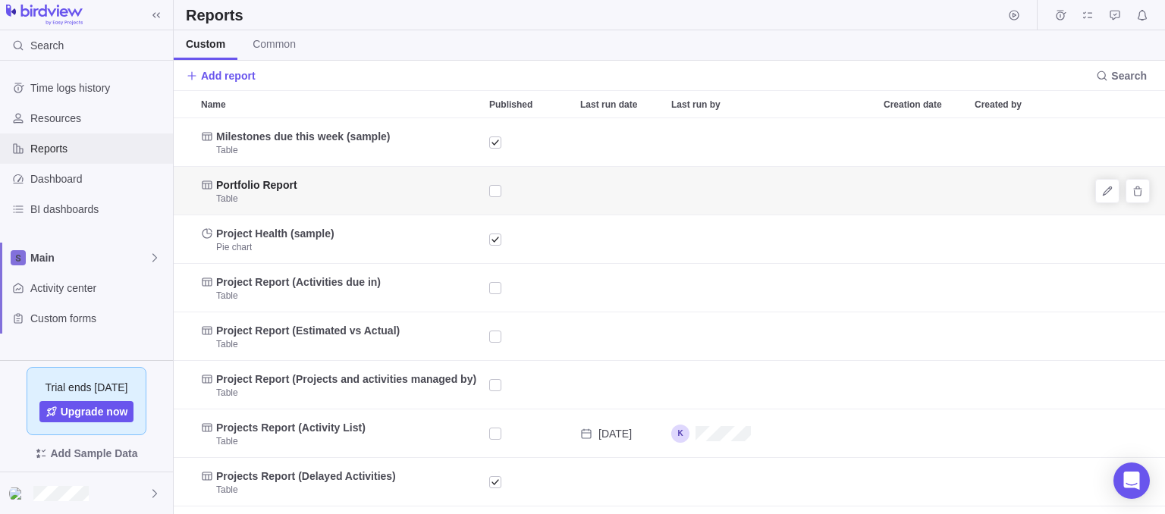
scroll to position [3, 0]
click at [63, 126] on div "Resources" at bounding box center [86, 118] width 173 height 30
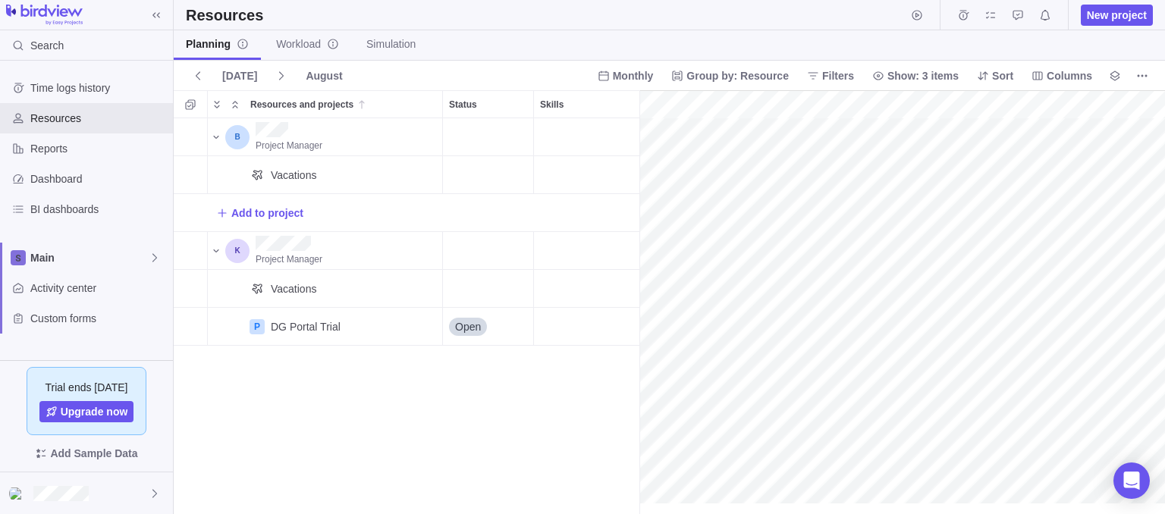
scroll to position [0, 66]
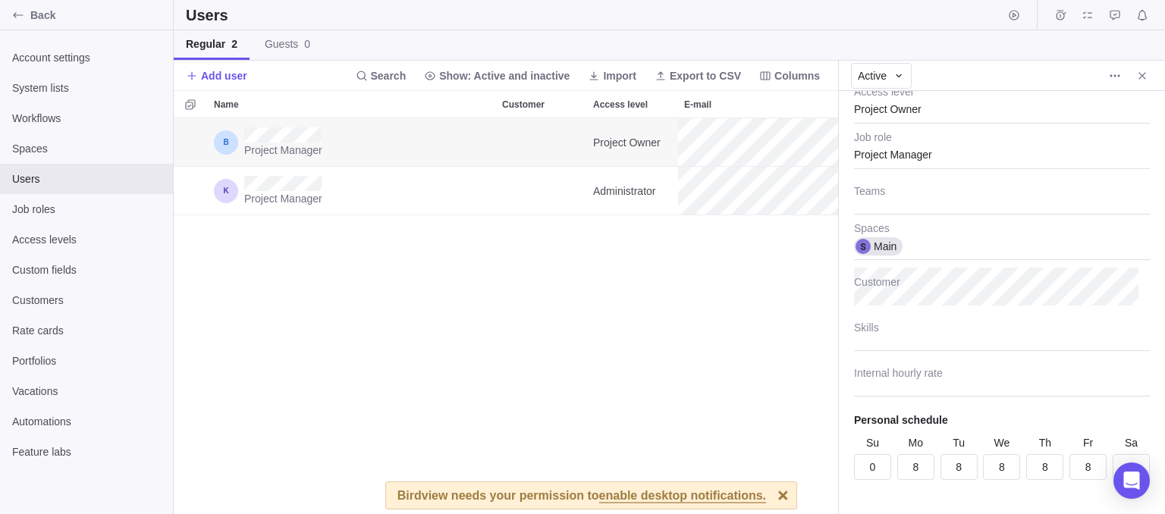
scroll to position [205, 0]
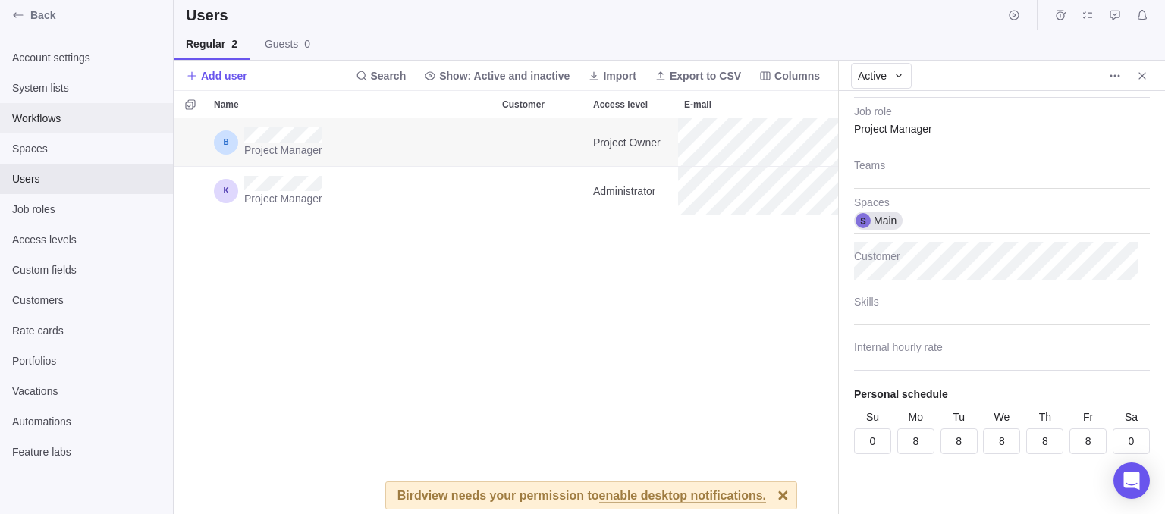
type textarea "x"
click at [79, 118] on span "Workflows" at bounding box center [86, 118] width 149 height 15
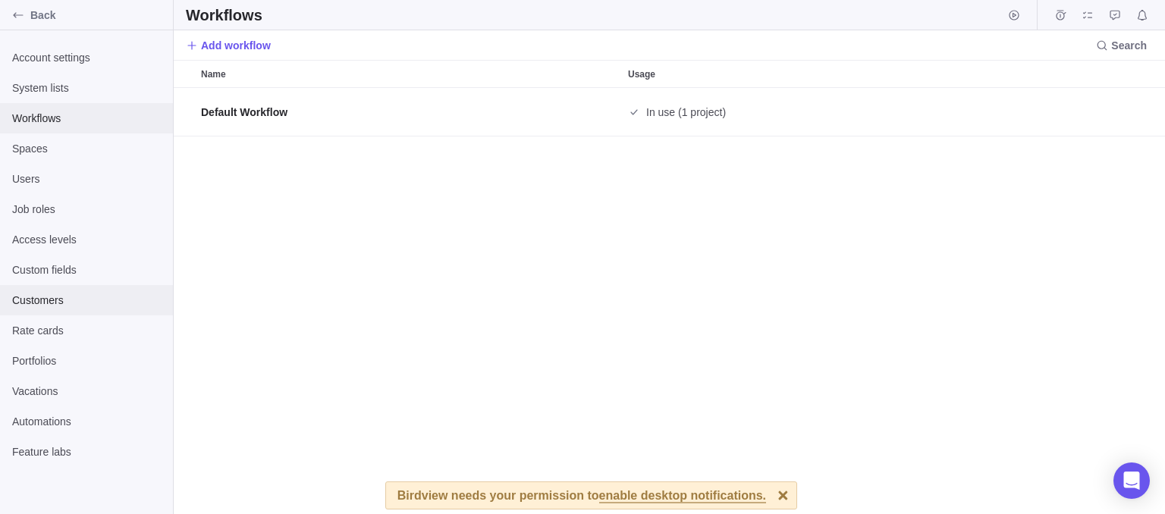
scroll to position [415, 980]
click at [93, 419] on span "Automations" at bounding box center [86, 421] width 149 height 15
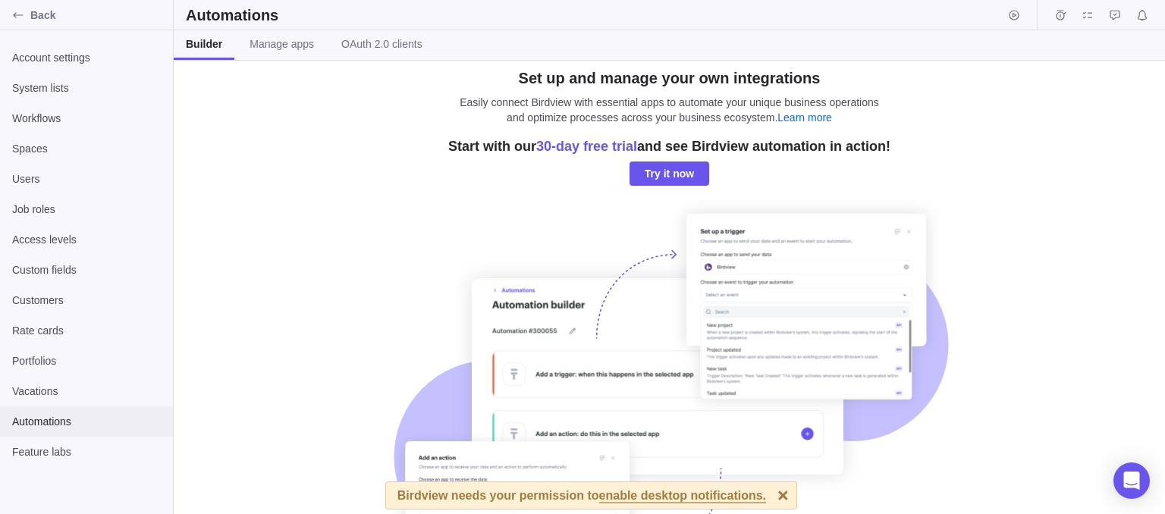
scroll to position [20, 0]
